Goal: Information Seeking & Learning: Learn about a topic

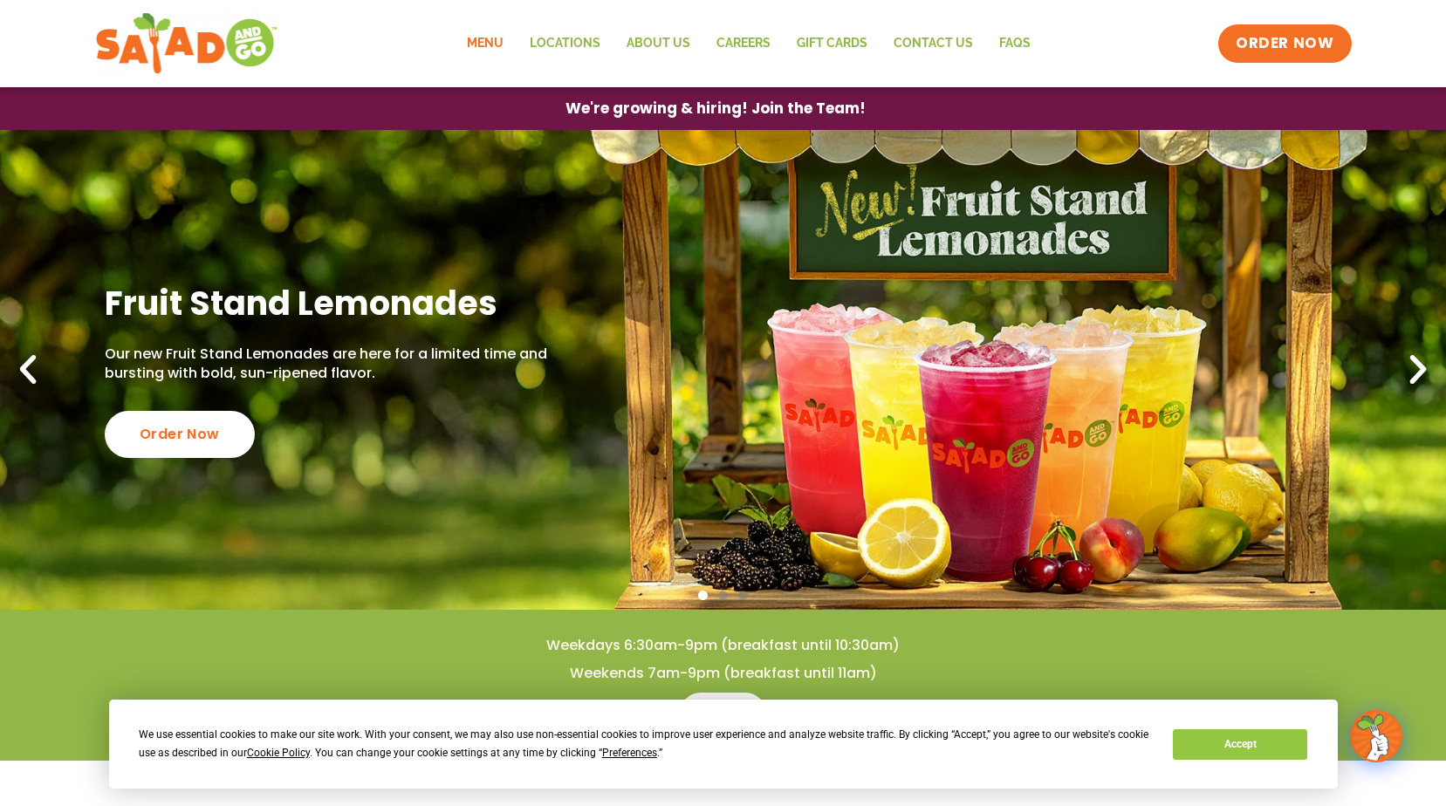
click at [498, 44] on link "Menu" at bounding box center [485, 44] width 63 height 40
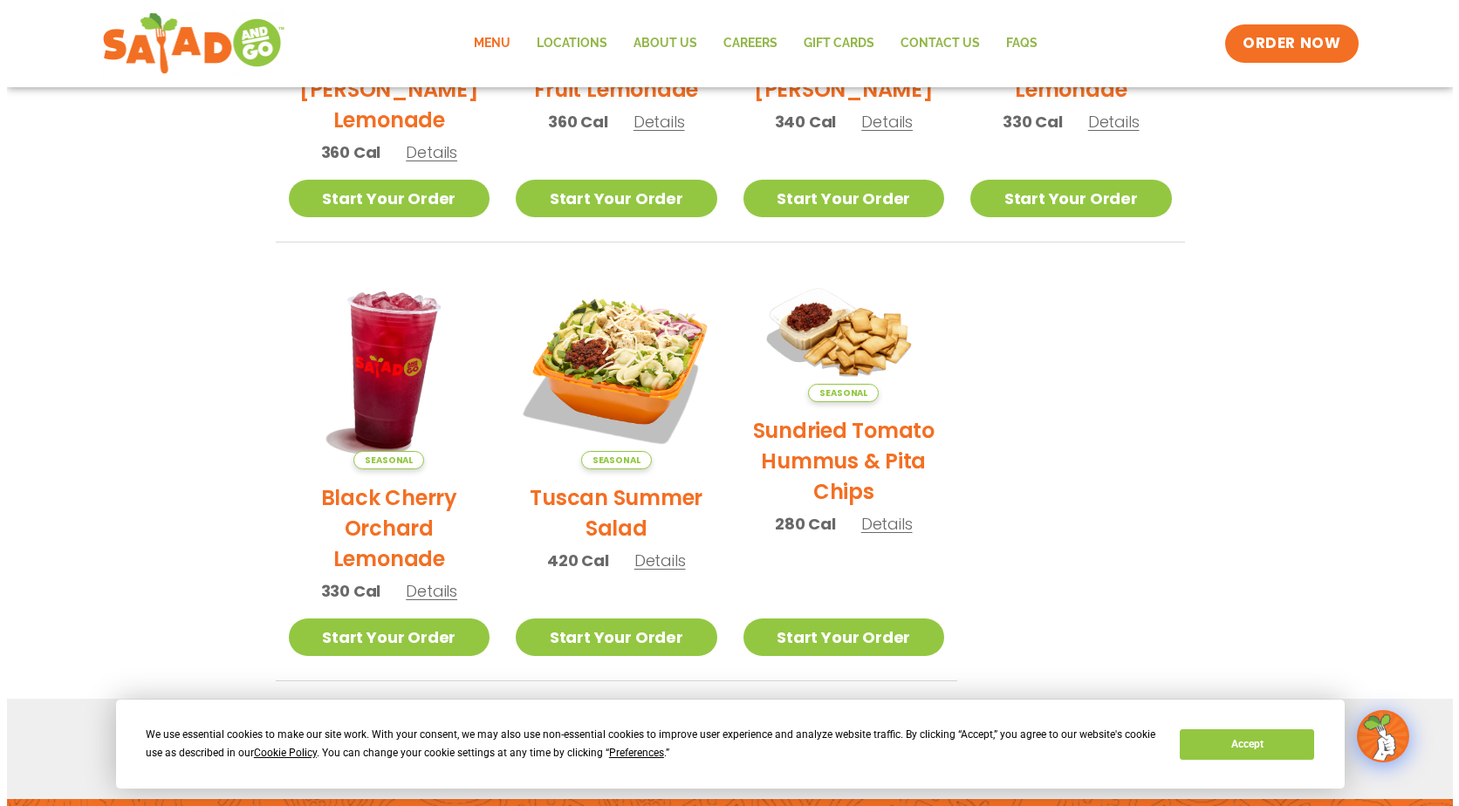
scroll to position [662, 0]
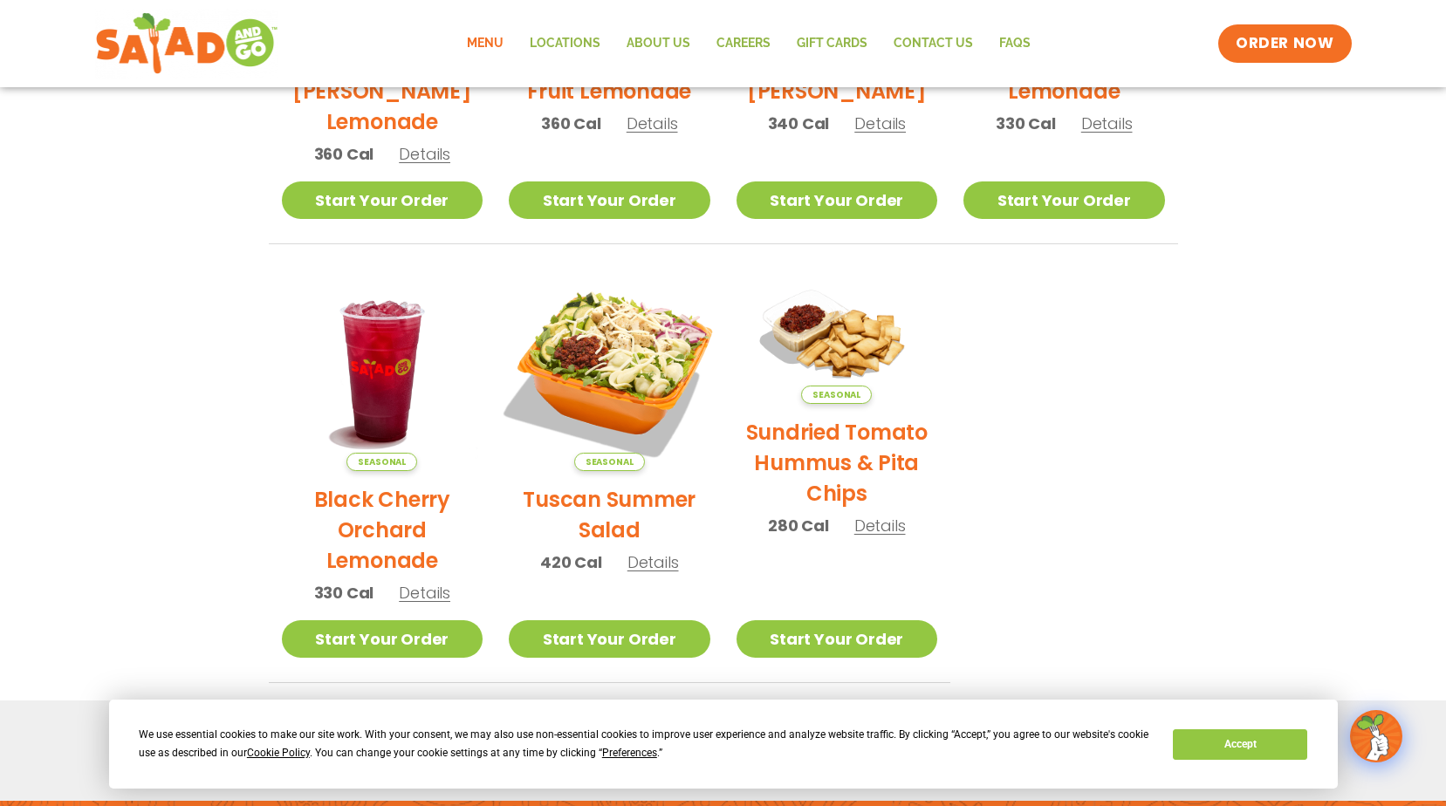
click at [603, 348] on img at bounding box center [609, 370] width 237 height 237
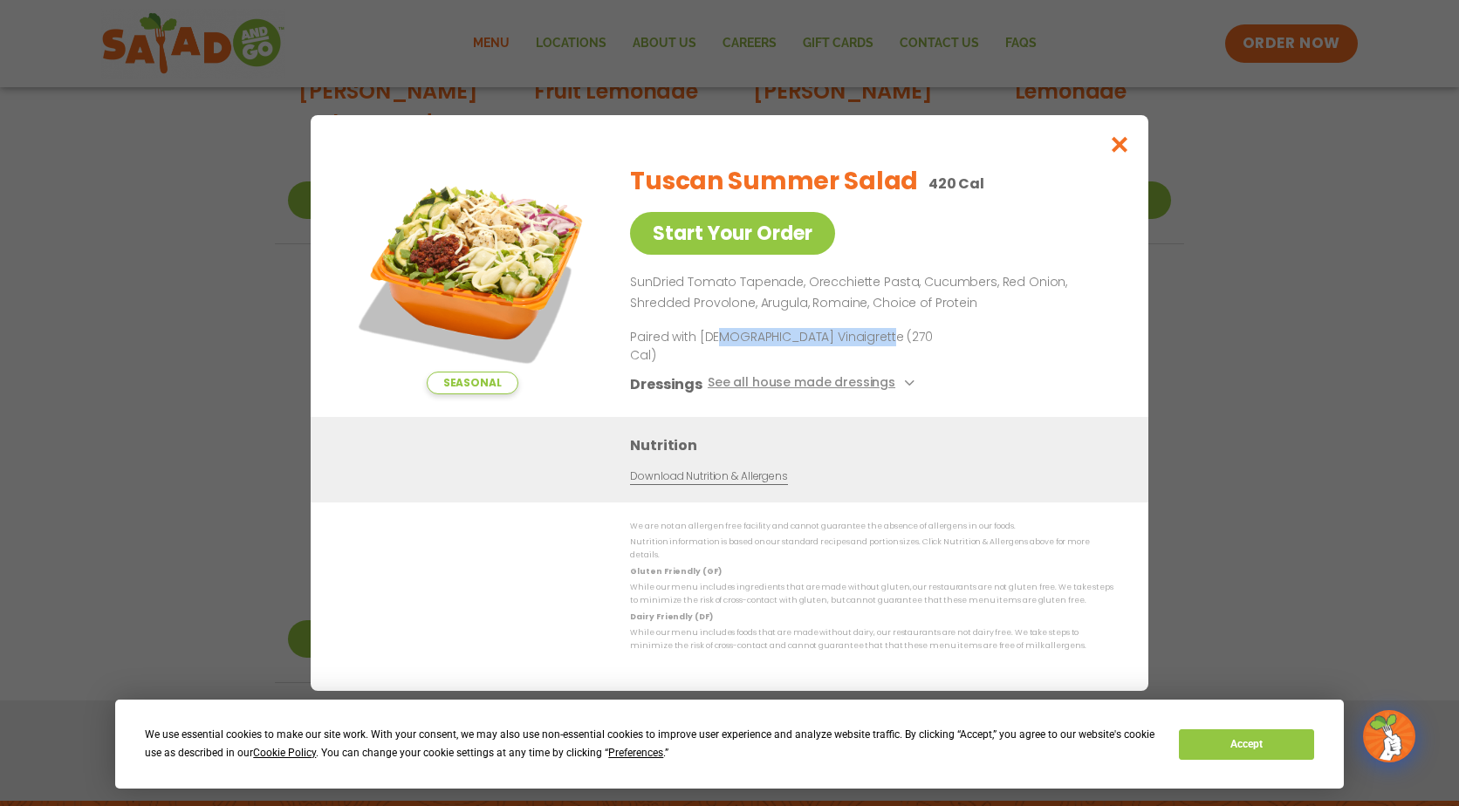
drag, startPoint x: 888, startPoint y: 353, endPoint x: 714, endPoint y: 356, distance: 173.7
click at [714, 356] on p "Paired with Italian Vinaigrette (270 Cal)" at bounding box center [791, 346] width 323 height 37
click at [1063, 375] on div "Dressings See all house made dressings" at bounding box center [868, 385] width 476 height 22
click at [1118, 154] on icon "Close modal" at bounding box center [1120, 144] width 22 height 18
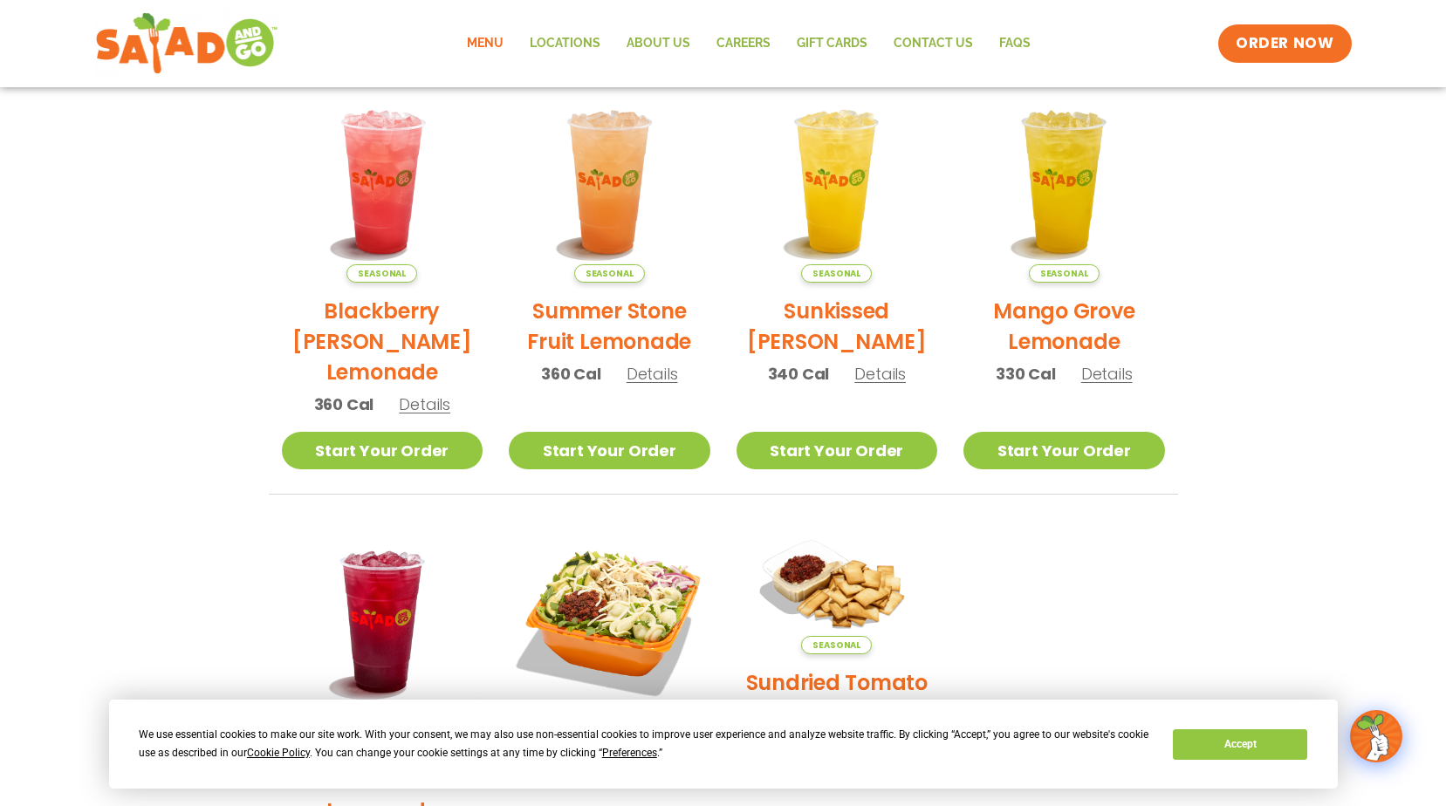
scroll to position [278, 0]
